Goal: Transaction & Acquisition: Purchase product/service

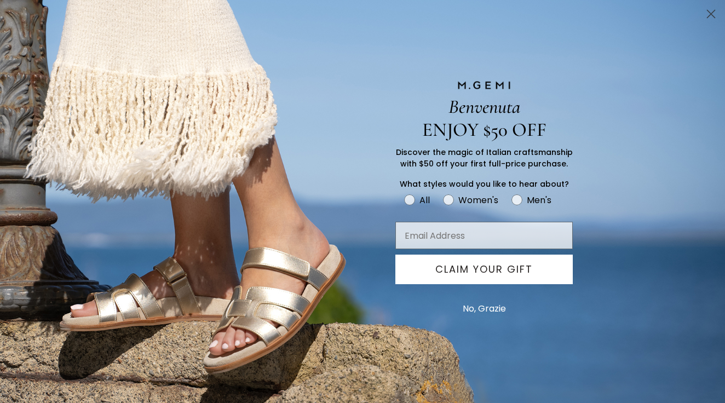
scroll to position [288, 0]
click at [711, 12] on circle "Close dialog" at bounding box center [711, 14] width 18 height 18
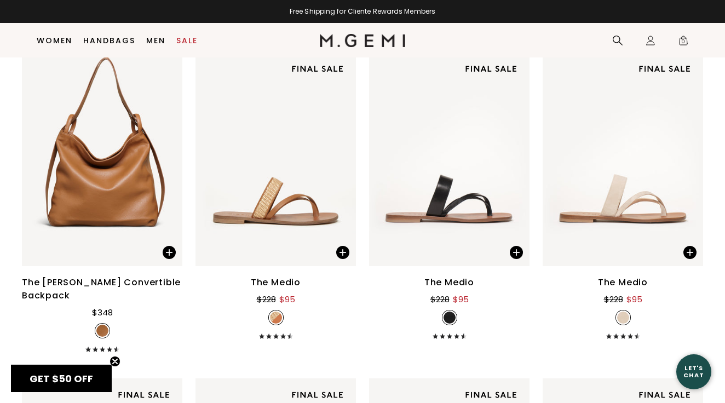
scroll to position [481, 0]
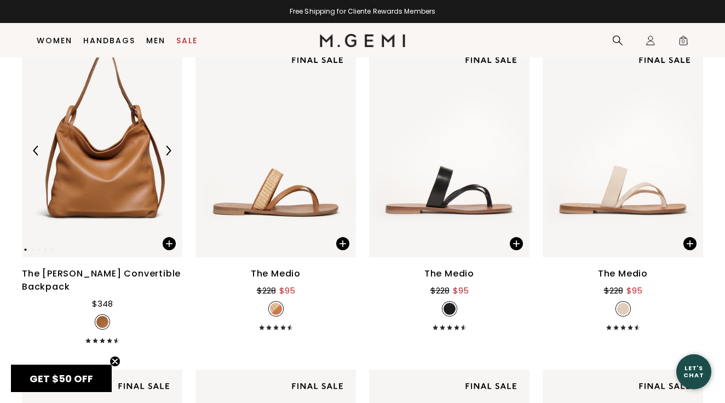
click at [117, 204] on img at bounding box center [102, 151] width 161 height 214
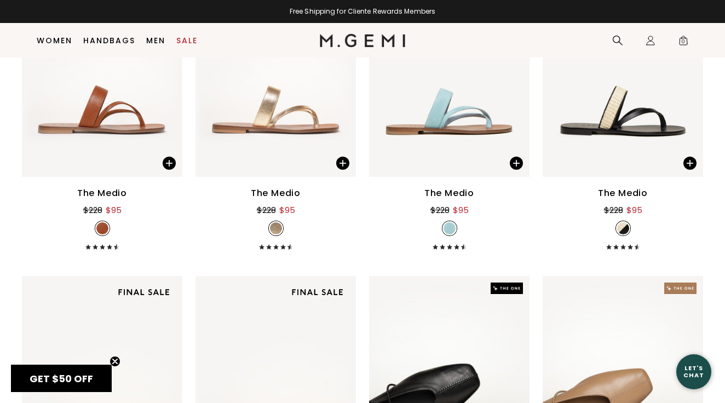
scroll to position [902, 0]
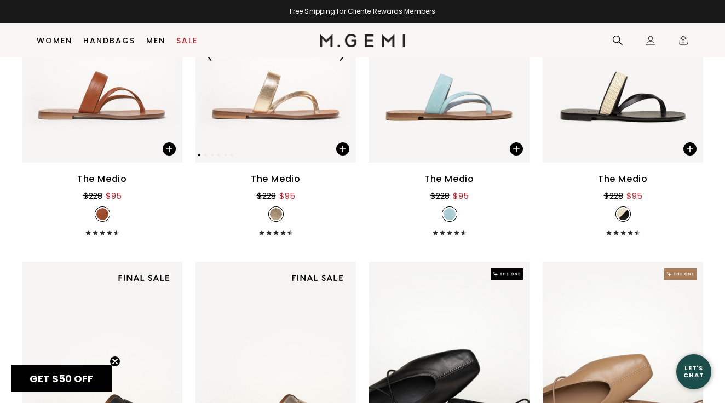
click at [284, 104] on img at bounding box center [276, 55] width 161 height 214
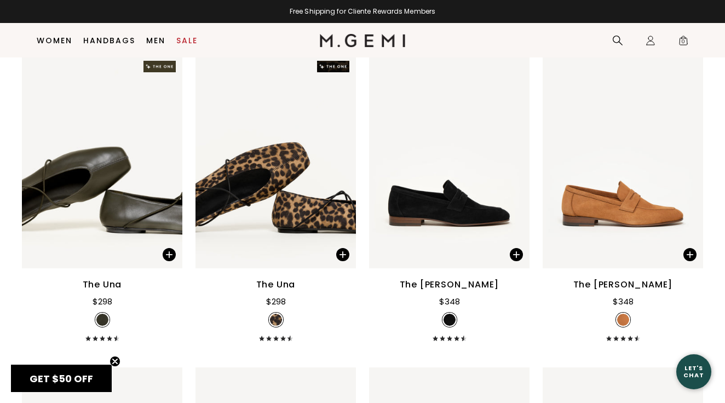
scroll to position [1866, 0]
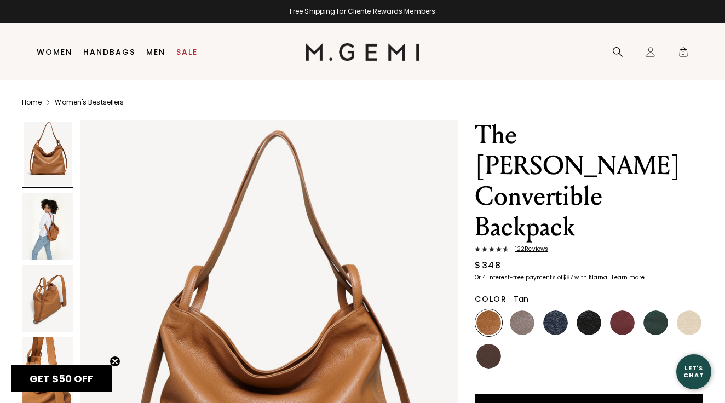
click at [44, 230] on img at bounding box center [47, 226] width 50 height 67
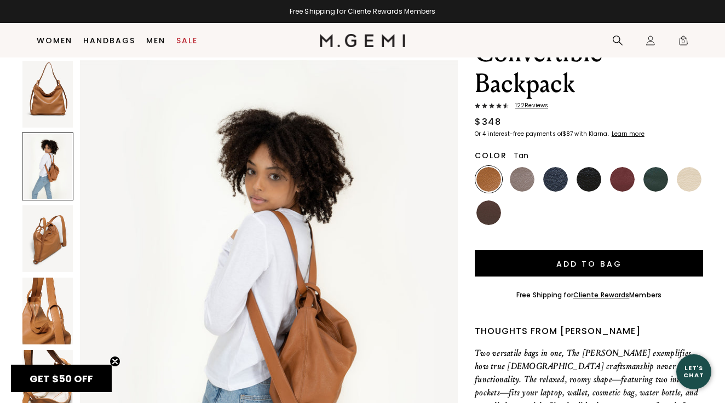
scroll to position [121, 0]
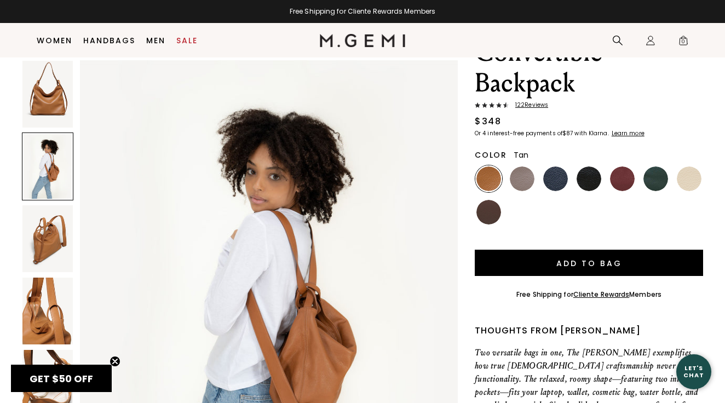
click at [44, 230] on img at bounding box center [47, 238] width 50 height 67
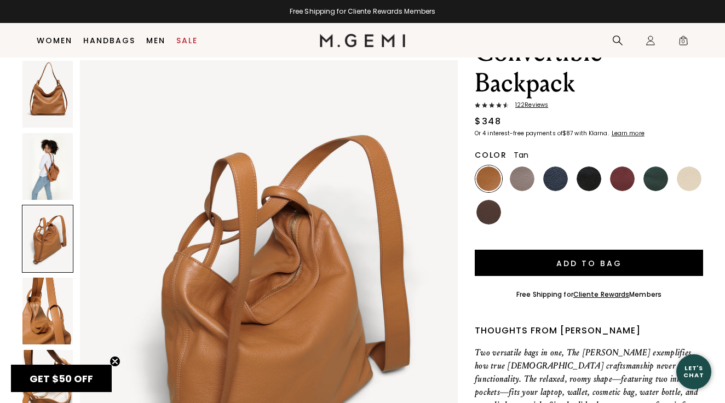
click at [49, 308] on img at bounding box center [47, 311] width 50 height 67
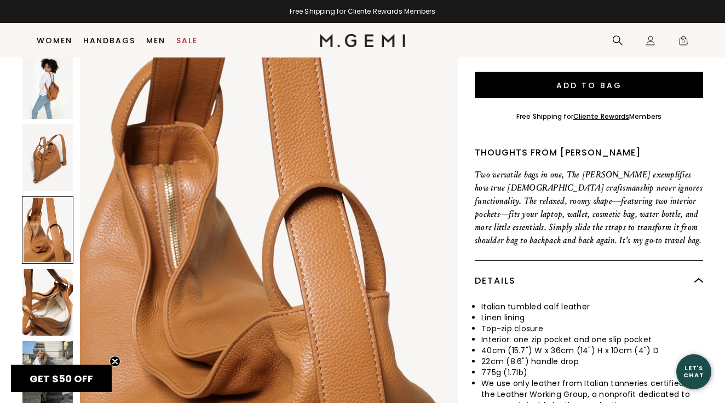
scroll to position [301, 0]
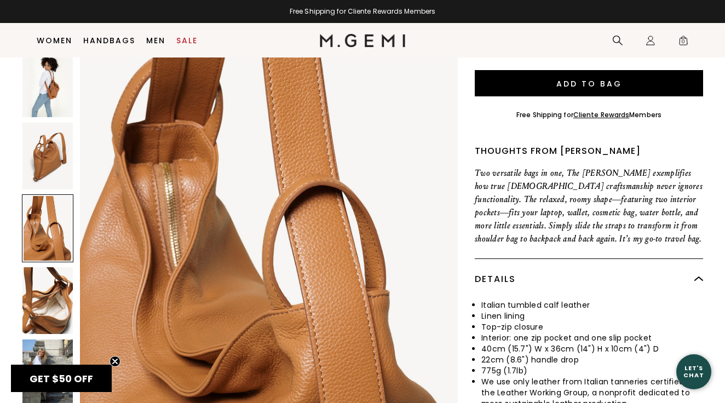
click at [53, 267] on img at bounding box center [47, 300] width 50 height 67
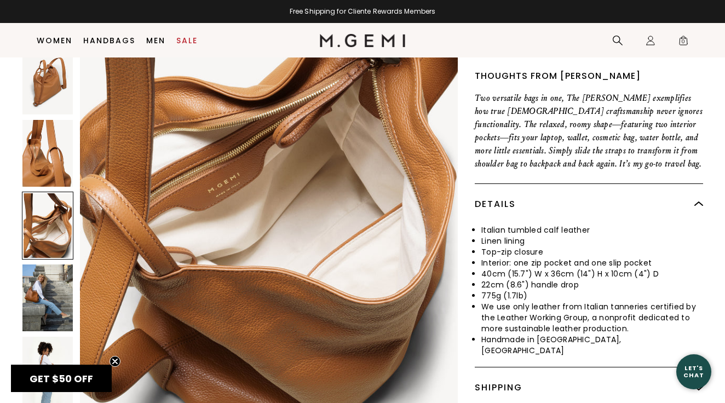
scroll to position [378, 0]
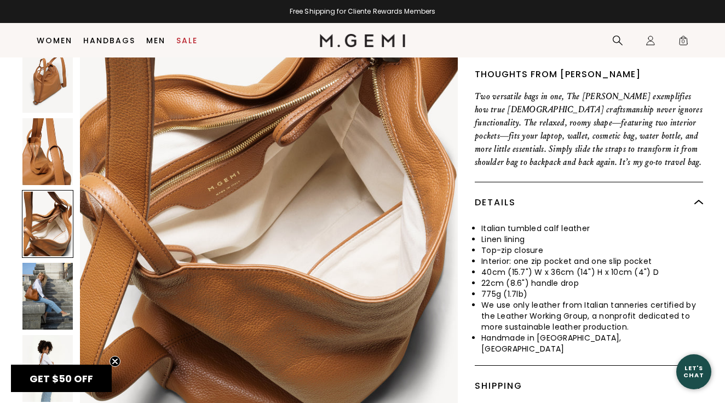
click at [53, 263] on img at bounding box center [47, 296] width 50 height 67
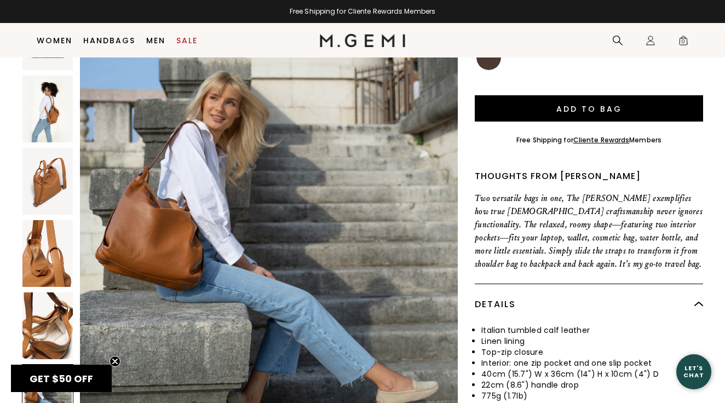
scroll to position [275, 0]
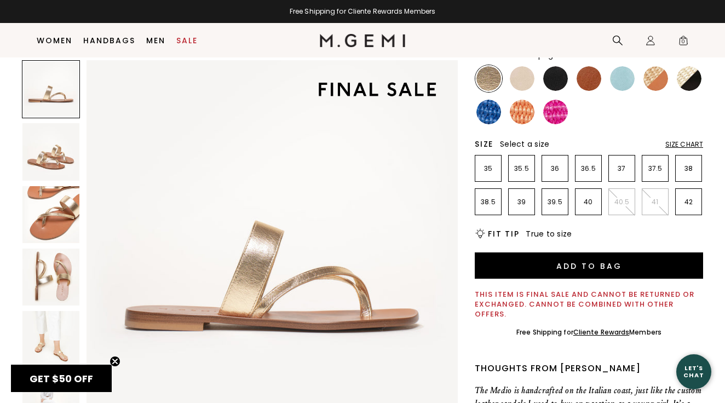
scroll to position [130, 0]
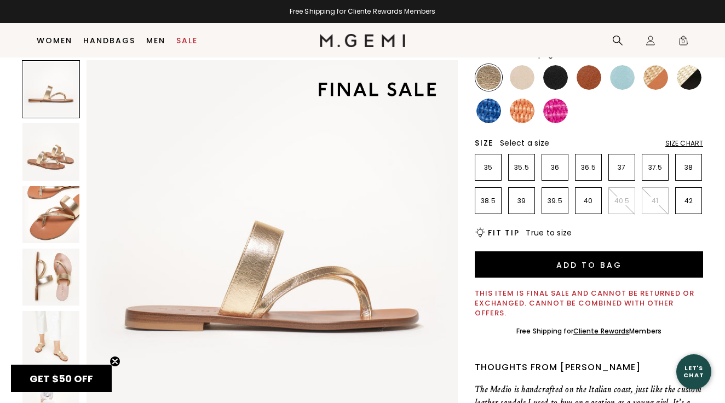
click at [45, 350] on img at bounding box center [50, 339] width 57 height 57
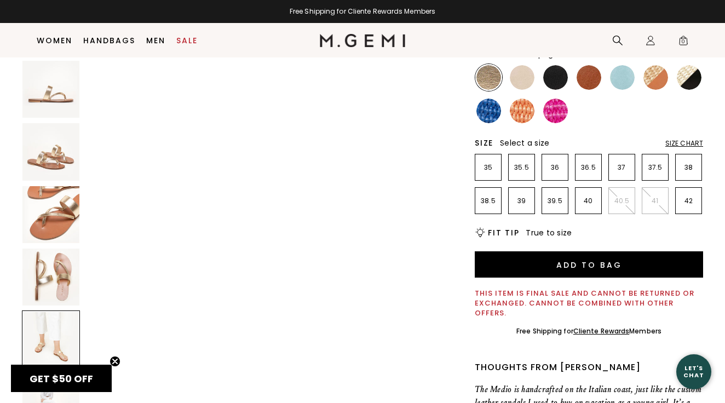
scroll to position [1529, 0]
